Goal: Information Seeking & Learning: Learn about a topic

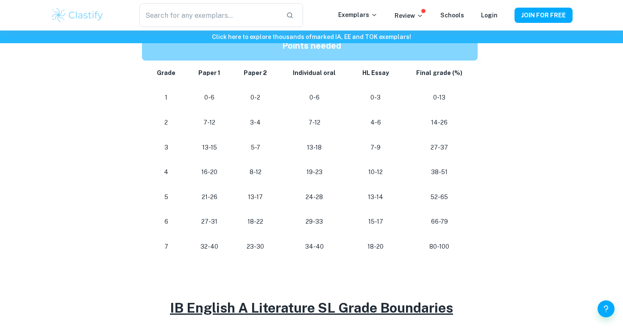
scroll to position [464, 0]
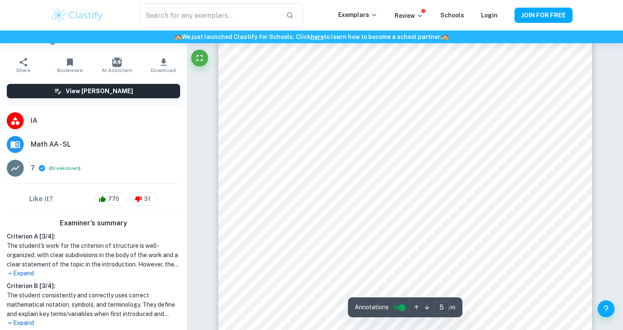
scroll to position [2481, 0]
type input "6"
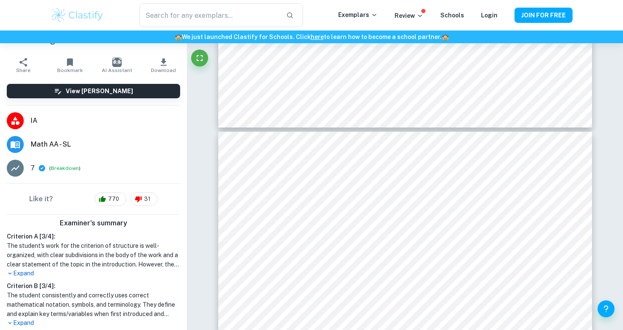
scroll to position [0, 0]
